Goal: Use online tool/utility: Utilize a website feature to perform a specific function

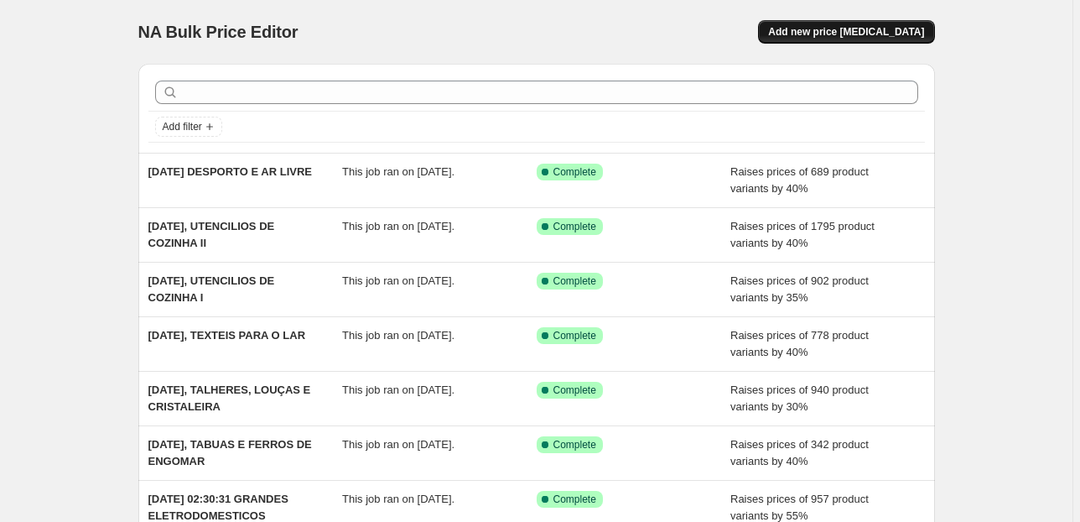
click at [812, 30] on span "Add new price [MEDICAL_DATA]" at bounding box center [846, 31] width 156 height 13
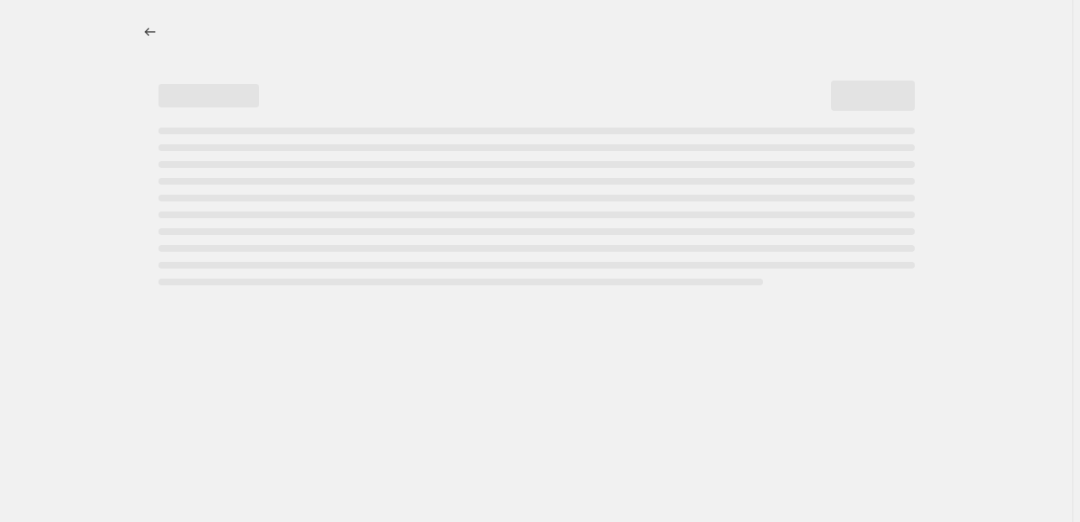
select select "percentage"
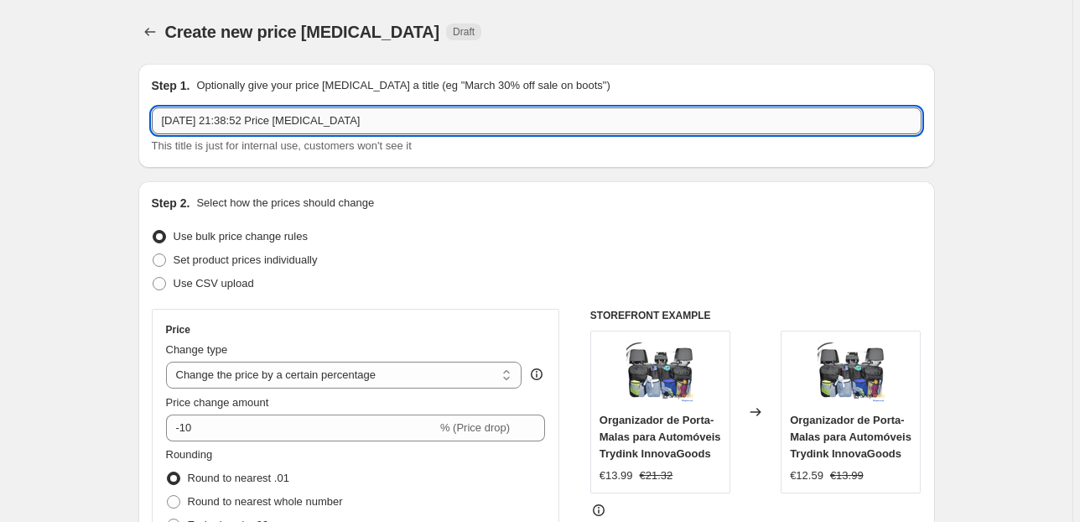
drag, startPoint x: 429, startPoint y: 121, endPoint x: 270, endPoint y: 128, distance: 158.7
click at [270, 128] on input "[DATE] 21:38:52 Price [MEDICAL_DATA]" at bounding box center [537, 120] width 770 height 27
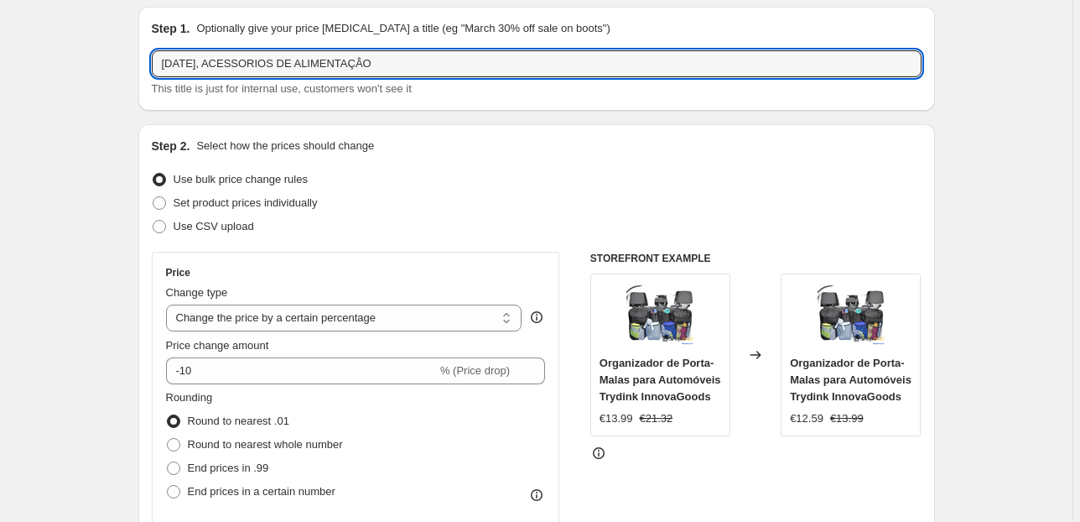
scroll to position [134, 0]
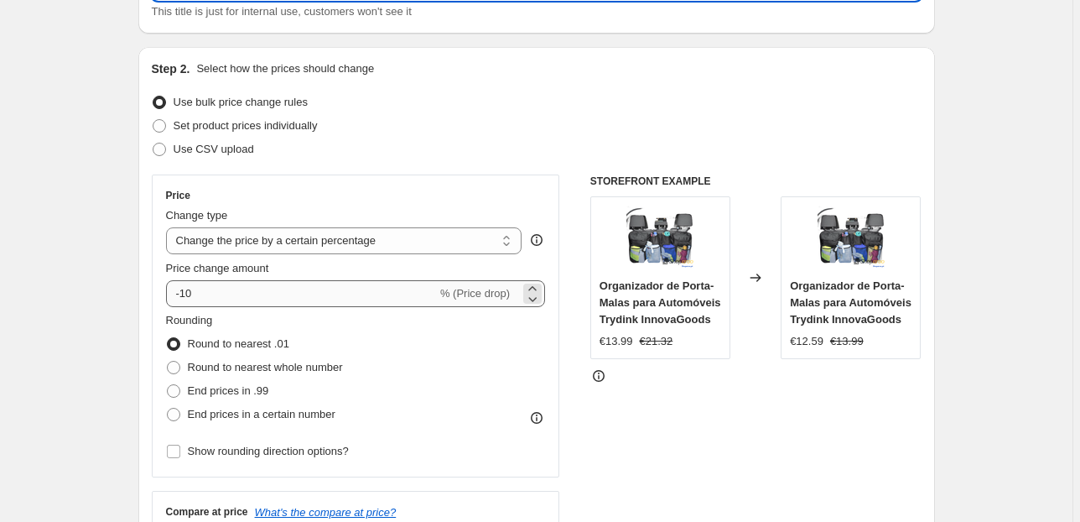
type input "[DATE], ACESSORIOS DE ALIMENTAÇÂO"
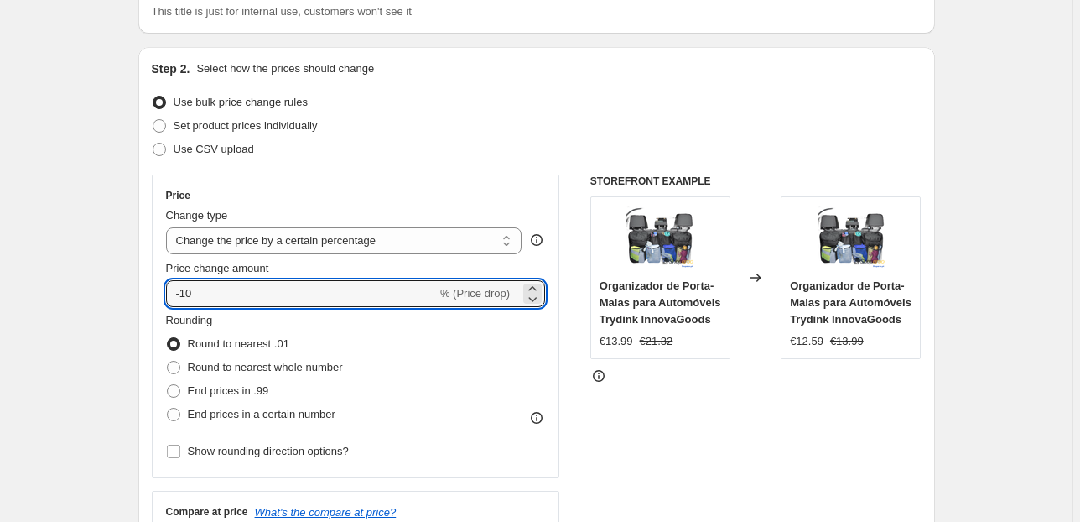
drag, startPoint x: 208, startPoint y: 296, endPoint x: 131, endPoint y: 302, distance: 77.4
type input "35"
click at [154, 265] on div "Price Change type Change the price to a certain amount Change the price by a ce…" at bounding box center [356, 325] width 409 height 303
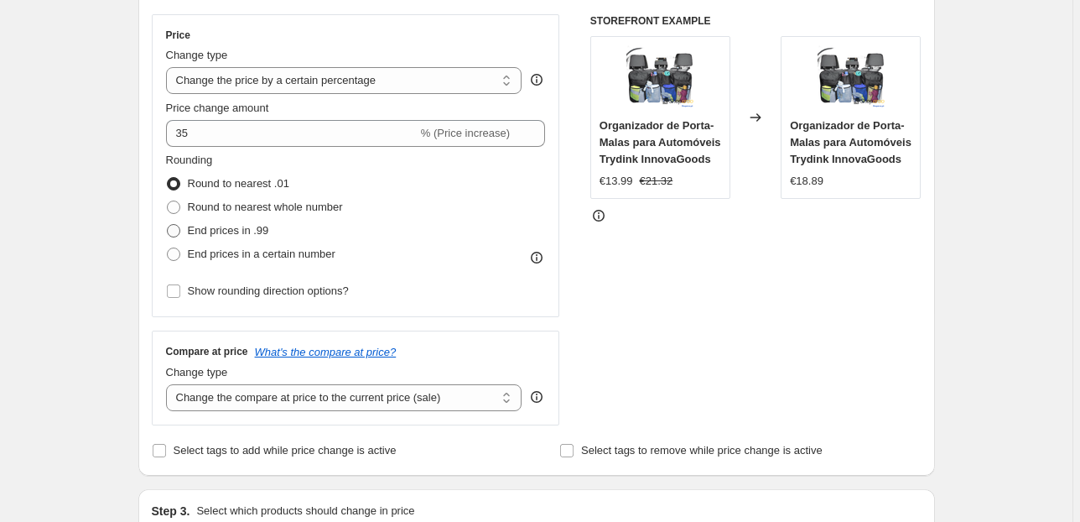
scroll to position [336, 0]
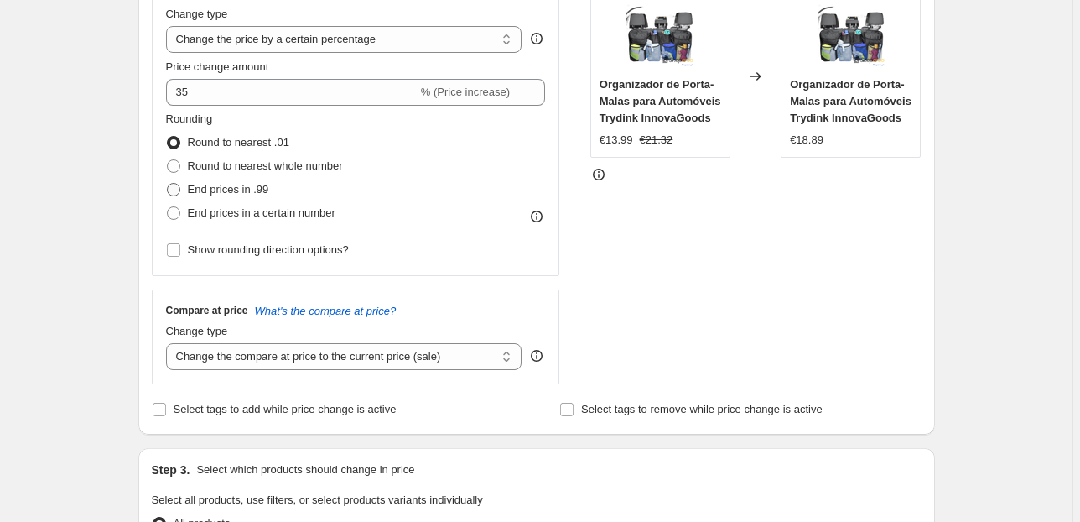
click at [219, 190] on span "End prices in .99" at bounding box center [228, 189] width 81 height 13
click at [168, 184] on input "End prices in .99" at bounding box center [167, 183] width 1 height 1
radio input "true"
drag, startPoint x: 323, startPoint y: 359, endPoint x: 334, endPoint y: 366, distance: 12.8
click at [323, 359] on select "Change the compare at price to the current price (sale) Change the compare at p…" at bounding box center [344, 356] width 357 height 27
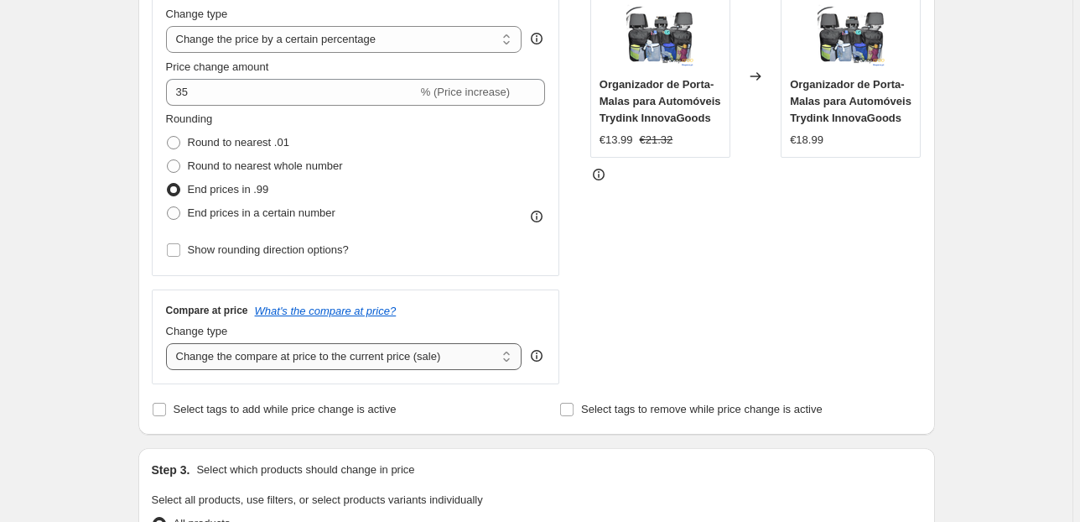
select select "pp"
click at [169, 343] on select "Change the compare at price to the current price (sale) Change the compare at p…" at bounding box center [344, 356] width 357 height 27
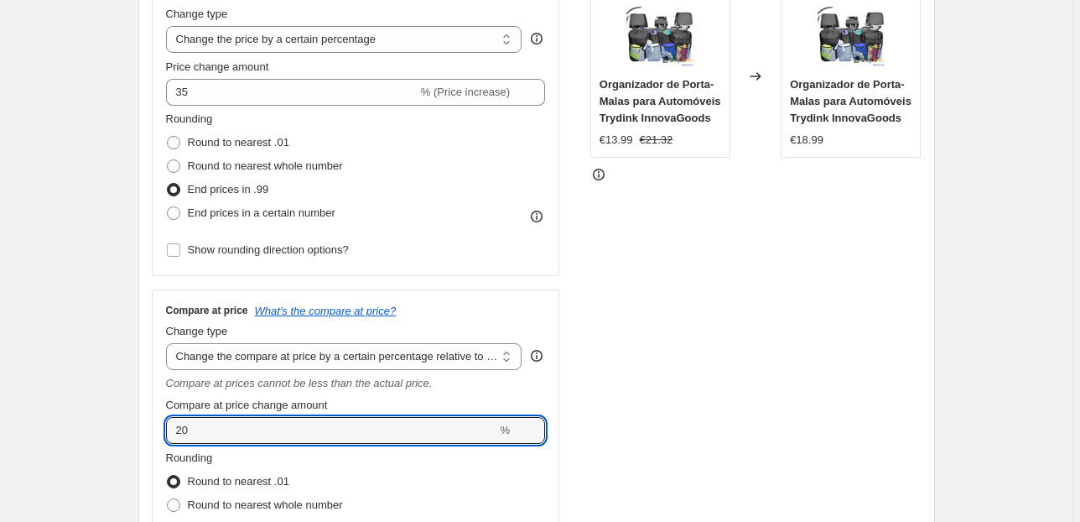
drag, startPoint x: 228, startPoint y: 422, endPoint x: 63, endPoint y: 435, distance: 165.8
type input "70"
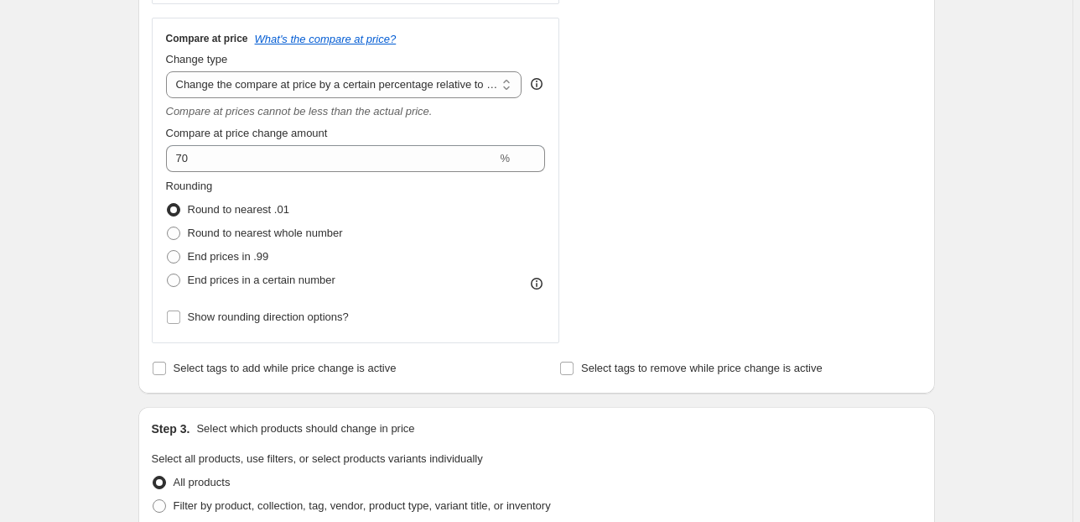
scroll to position [671, 0]
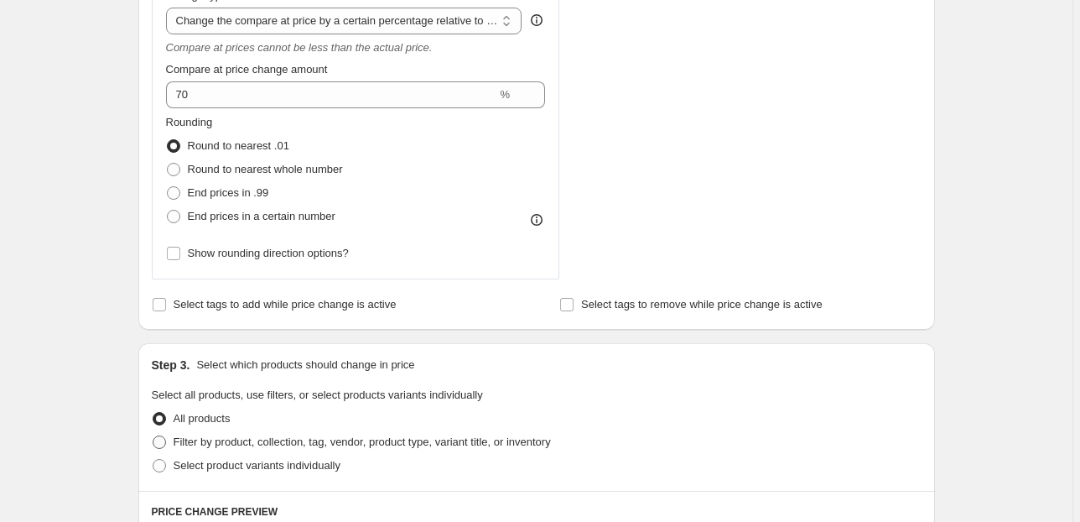
click at [239, 443] on span "Filter by product, collection, tag, vendor, product type, variant title, or inv…" at bounding box center [362, 441] width 377 height 13
click at [154, 436] on input "Filter by product, collection, tag, vendor, product type, variant title, or inv…" at bounding box center [153, 435] width 1 height 1
radio input "true"
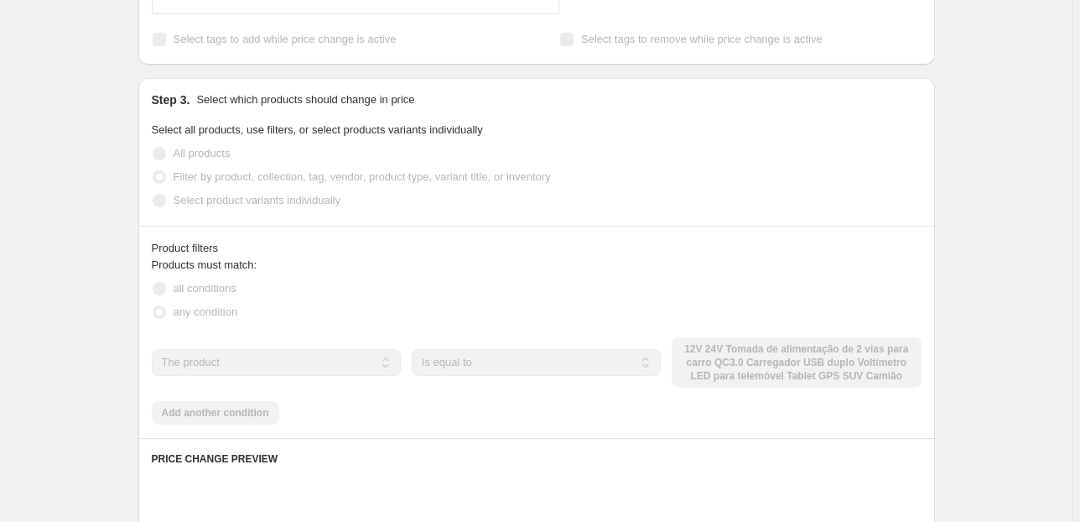
scroll to position [940, 0]
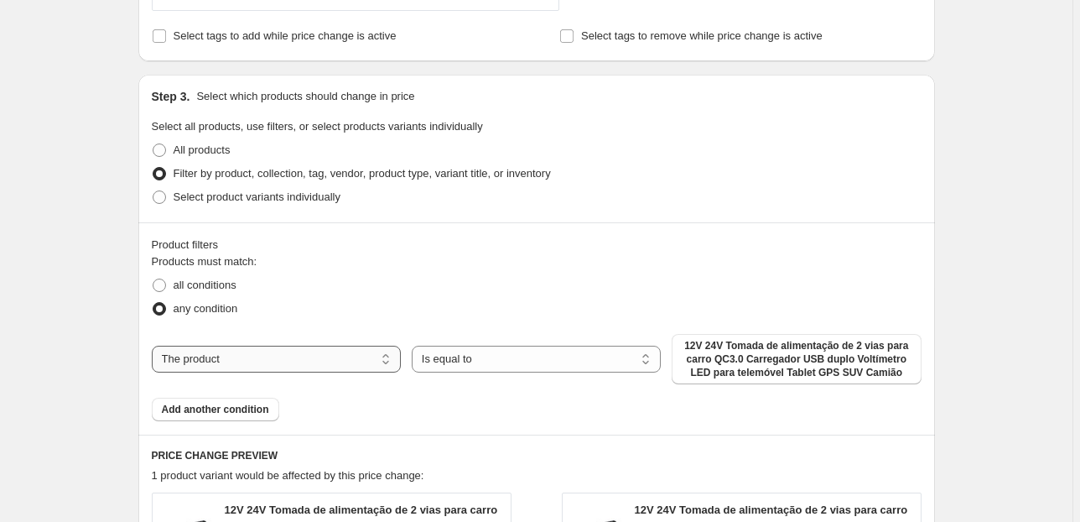
click at [284, 362] on select "The product The product's collection The product's tag The product's vendor The…" at bounding box center [276, 359] width 249 height 27
select select "collection"
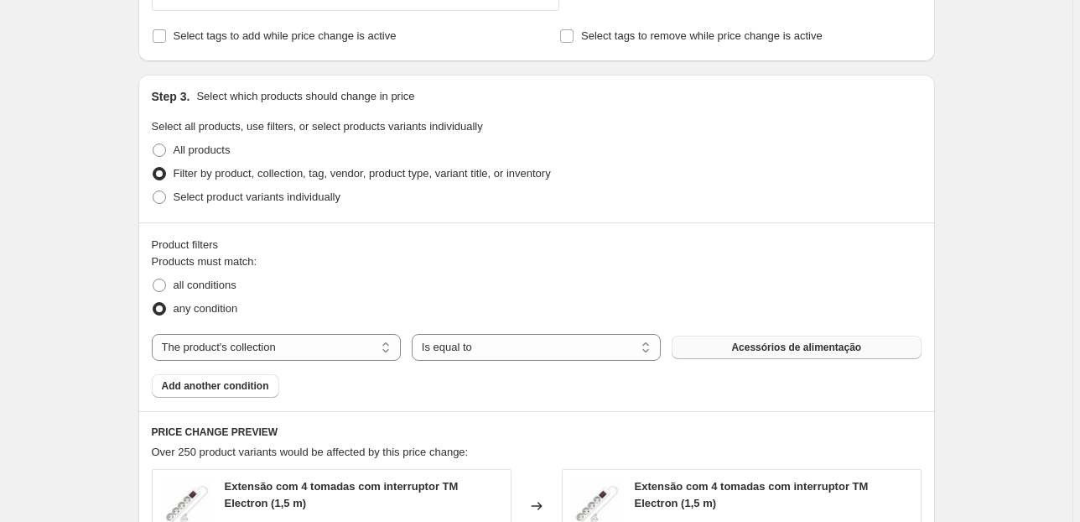
click at [746, 349] on span "Acessórios de alimentação" at bounding box center [796, 347] width 130 height 13
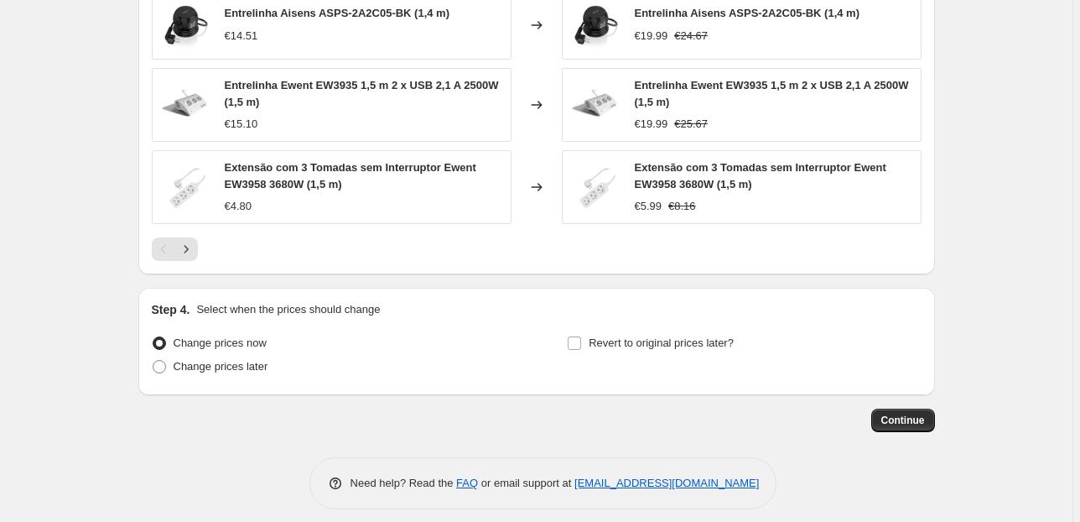
scroll to position [1587, 0]
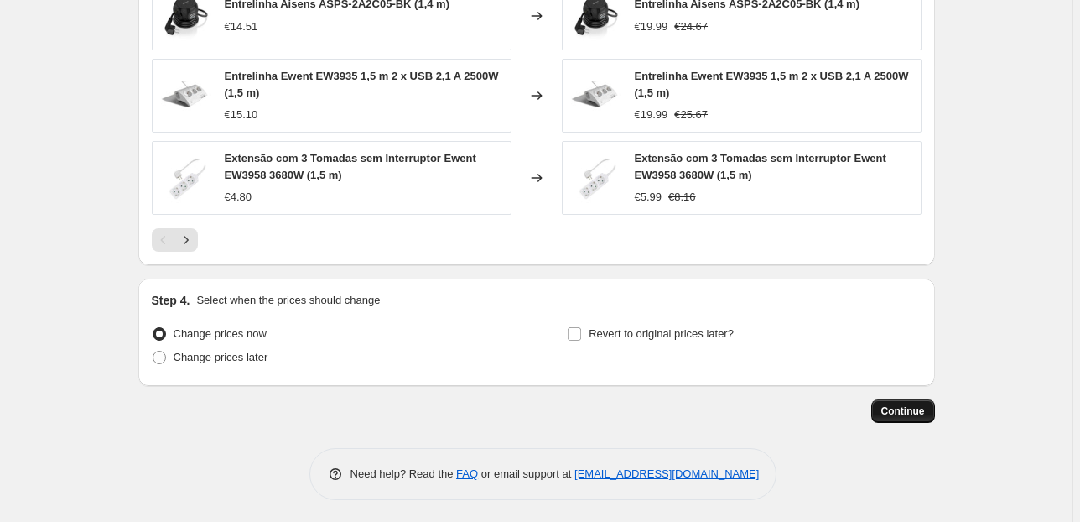
click at [906, 406] on span "Continue" at bounding box center [904, 410] width 44 height 13
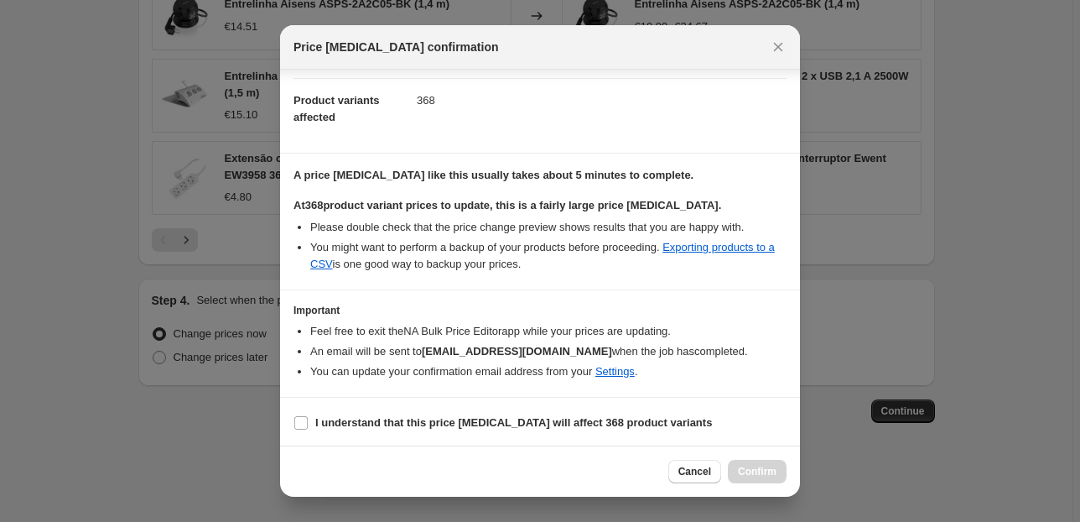
scroll to position [171, 0]
click at [494, 424] on b "I understand that this price [MEDICAL_DATA] will affect 368 product variants" at bounding box center [513, 422] width 397 height 13
click at [308, 424] on input "I understand that this price [MEDICAL_DATA] will affect 368 product variants" at bounding box center [300, 422] width 13 height 13
checkbox input "true"
click at [762, 473] on span "Confirm" at bounding box center [757, 471] width 39 height 13
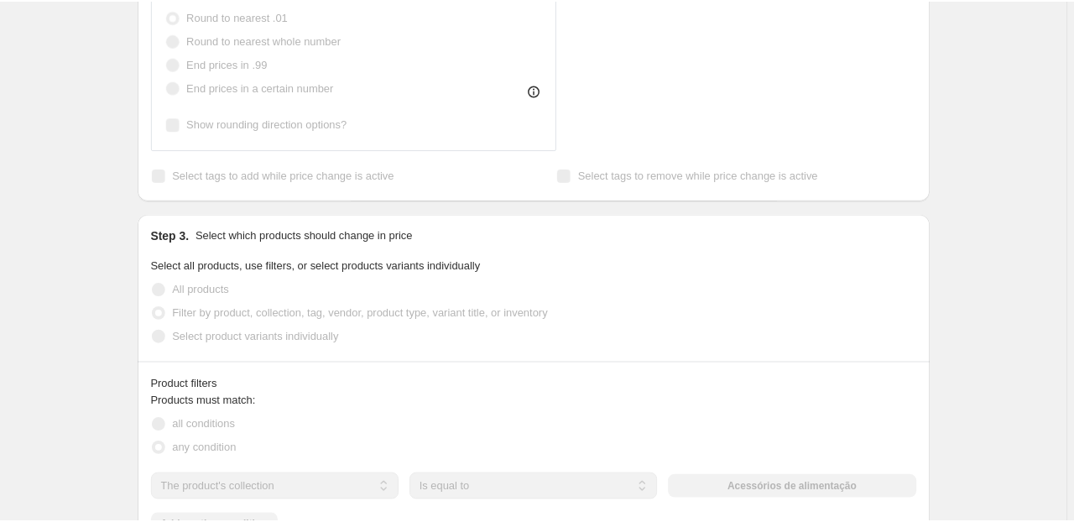
scroll to position [799, 0]
